Goal: Find specific page/section: Find specific page/section

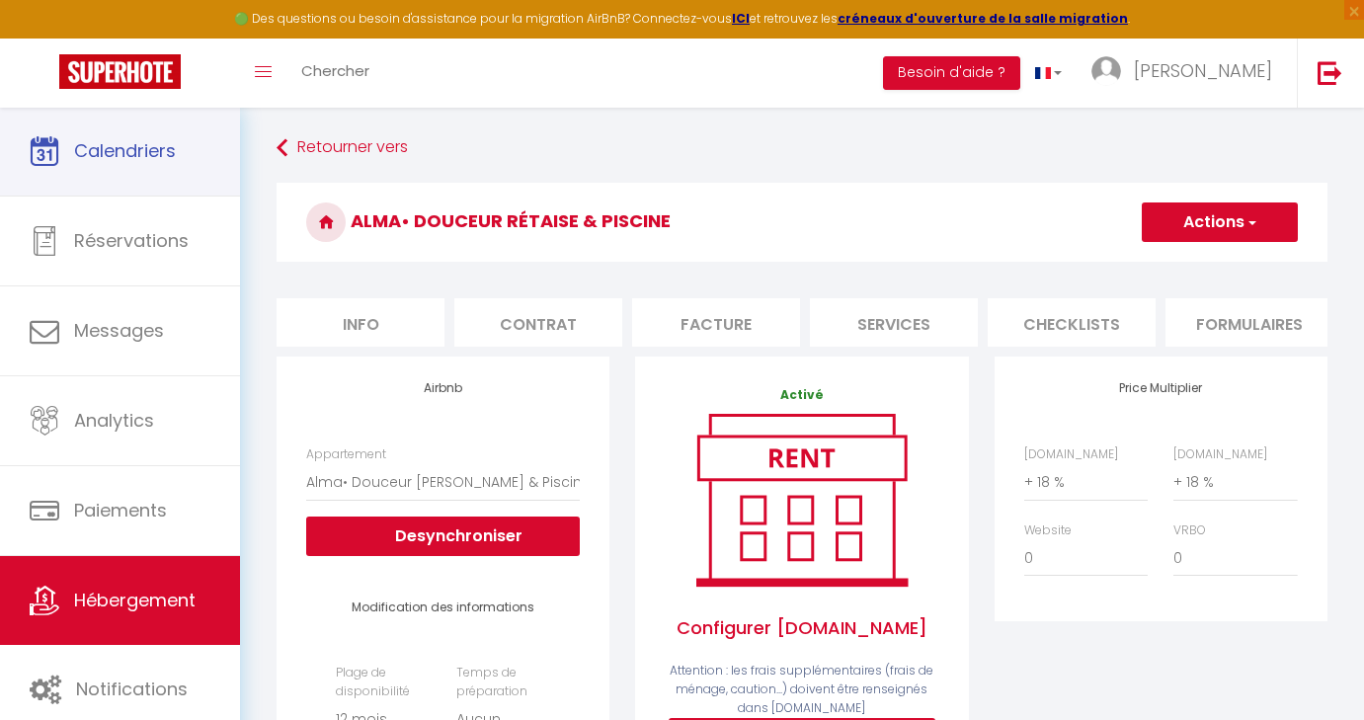
select select "9346-1479621837531423841"
select select "365"
select select
select select "EUR"
select select
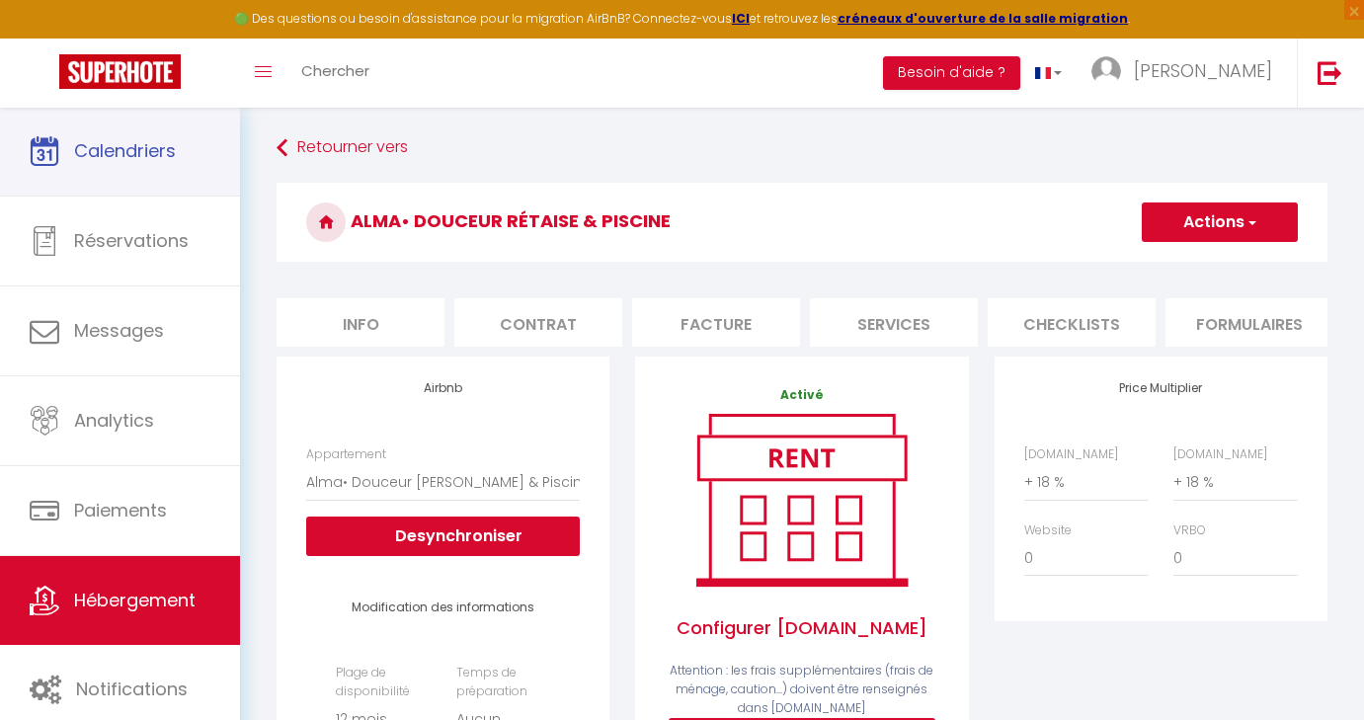
select select "+ 18 %"
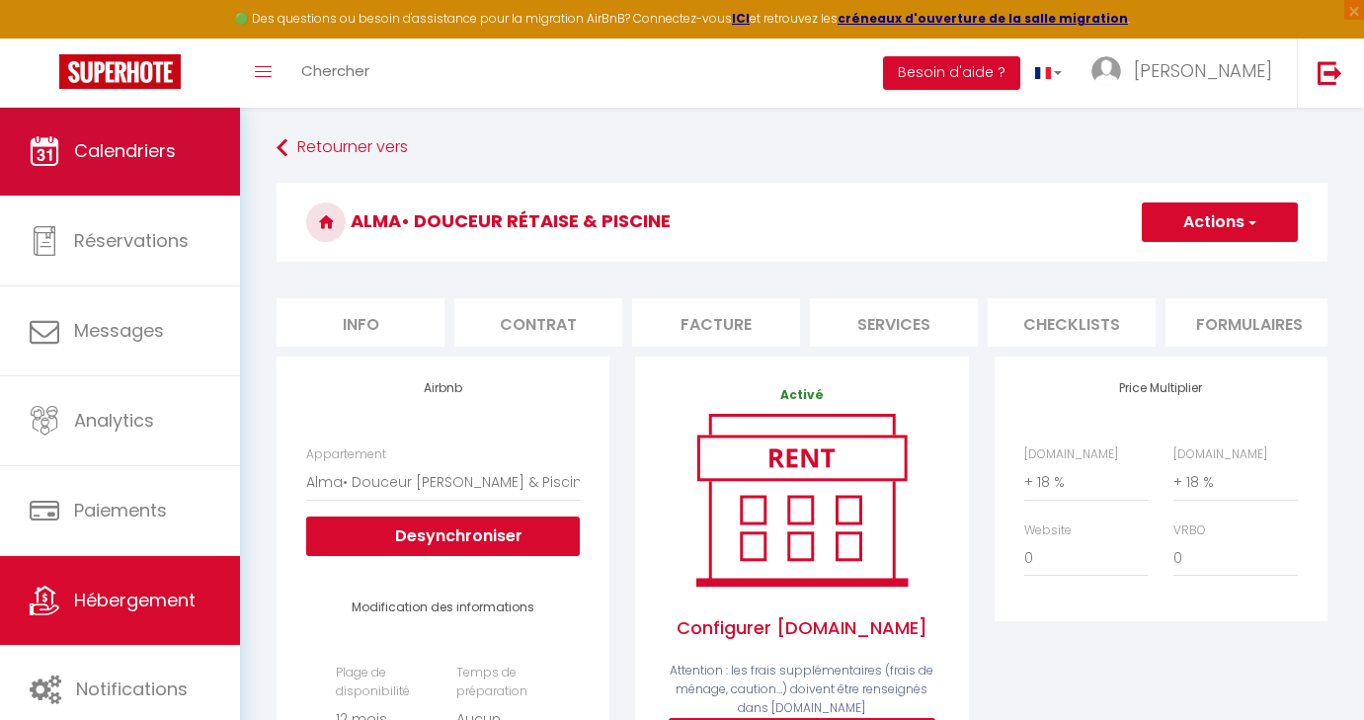
click at [103, 182] on link "Calendriers" at bounding box center [120, 151] width 240 height 89
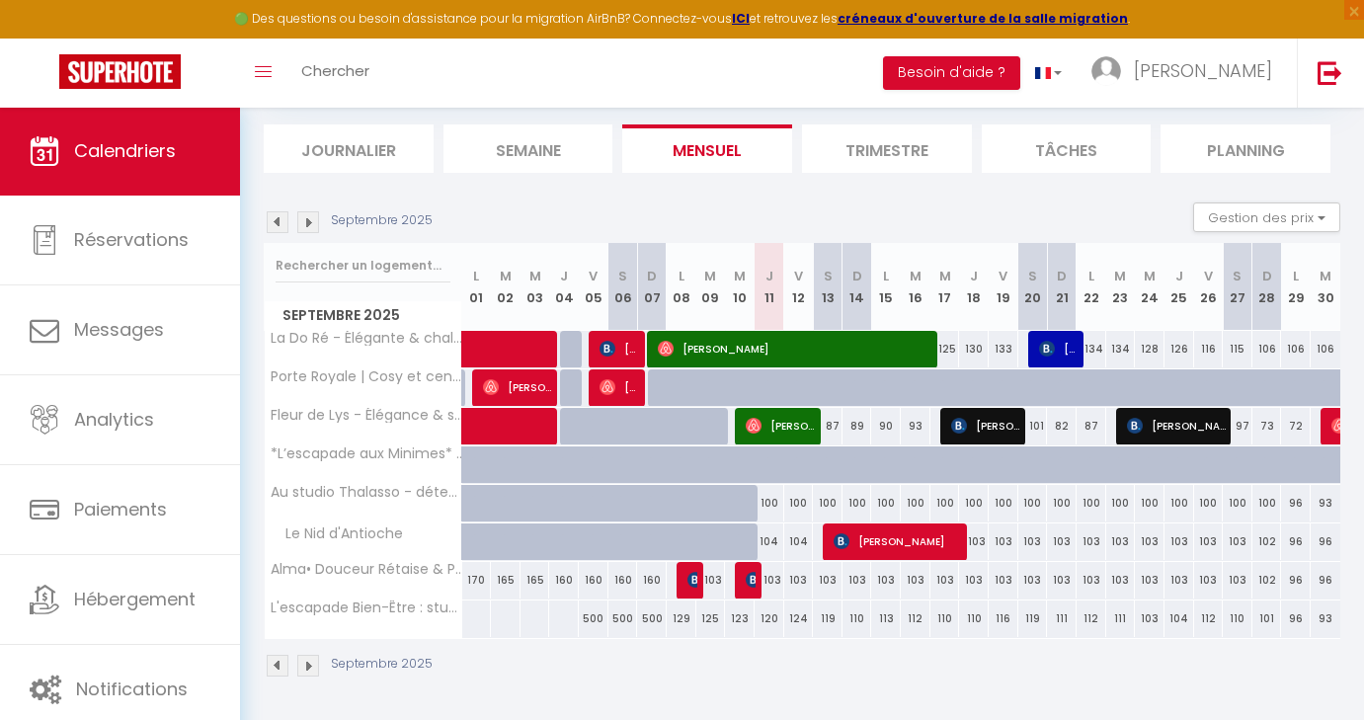
scroll to position [118, 0]
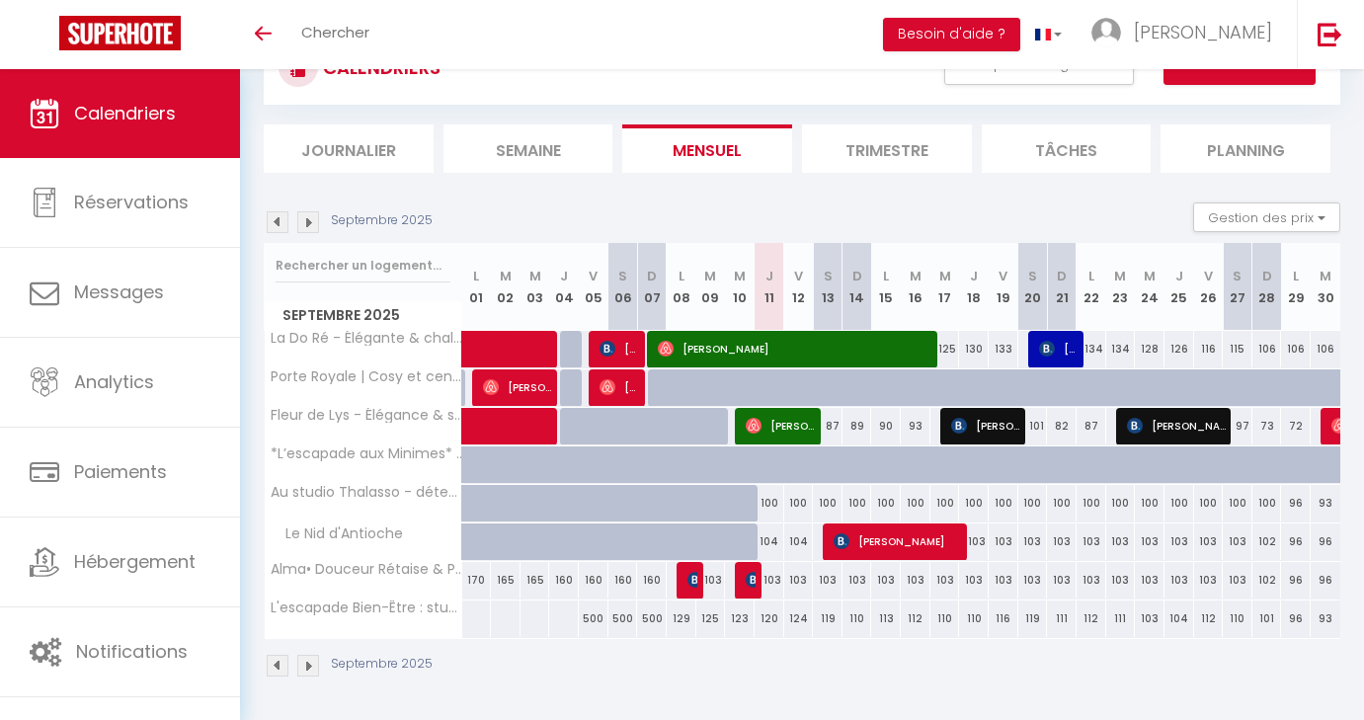
scroll to position [80, 0]
